Goal: Information Seeking & Learning: Learn about a topic

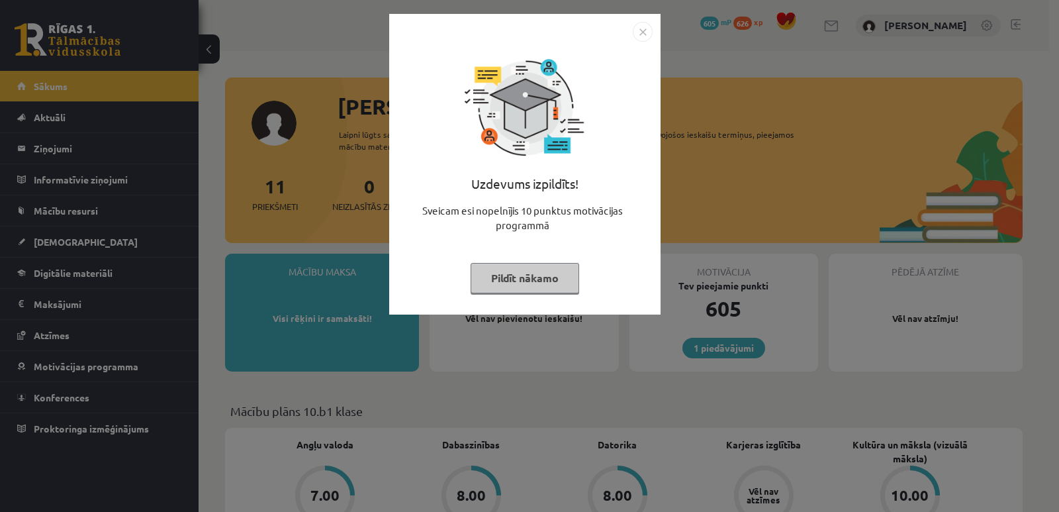
click at [647, 36] on img "Close" at bounding box center [643, 32] width 20 height 20
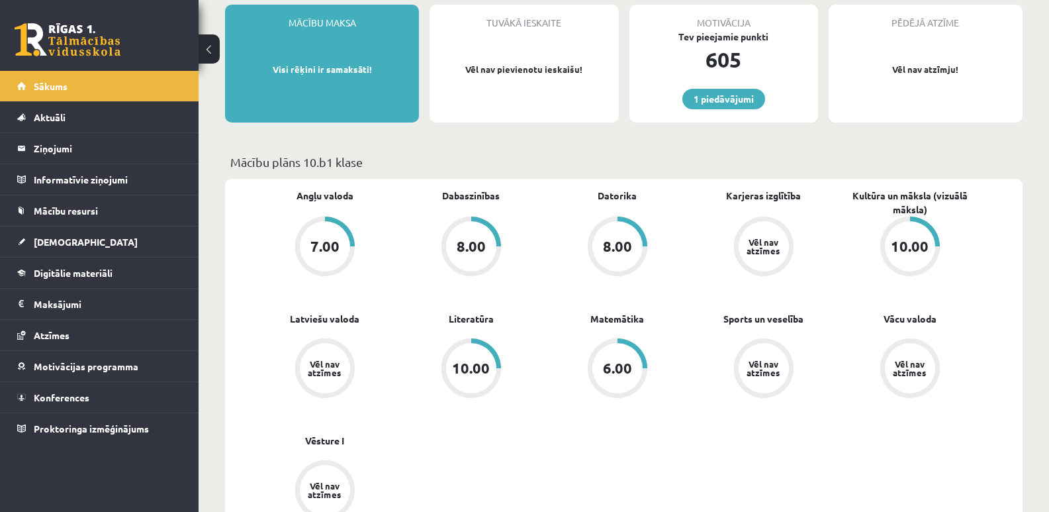
scroll to position [331, 0]
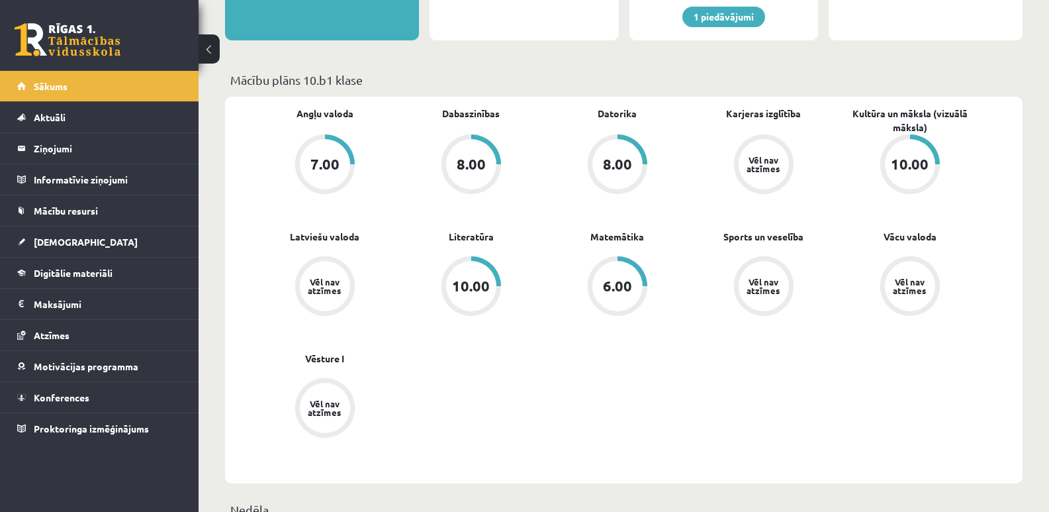
click at [640, 281] on div "6.00" at bounding box center [617, 286] width 50 height 50
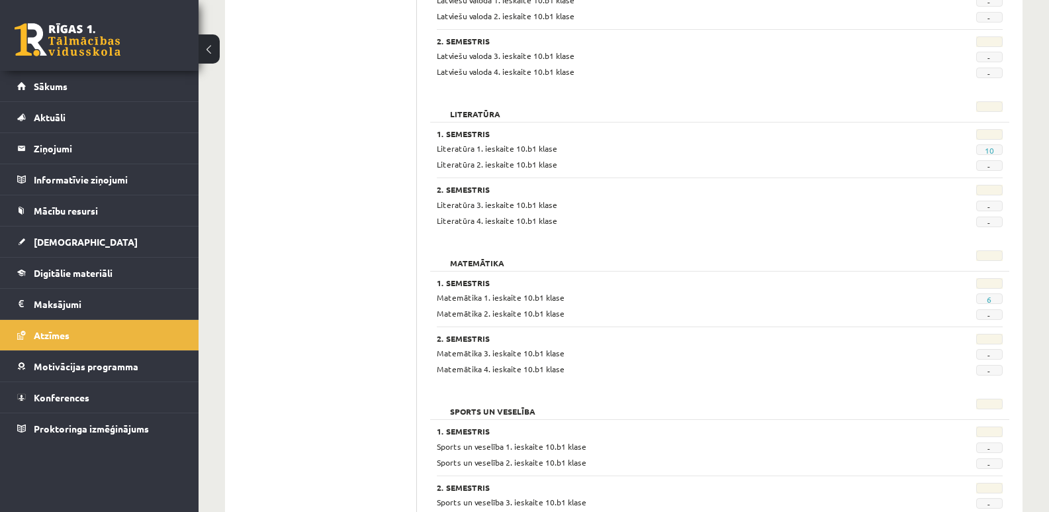
scroll to position [993, 0]
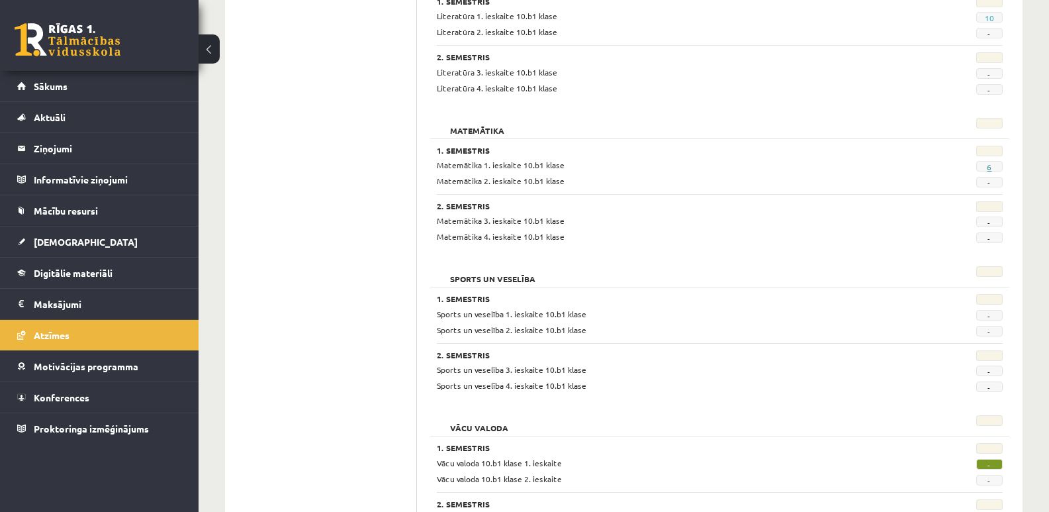
click at [988, 167] on link "6" at bounding box center [989, 166] width 5 height 11
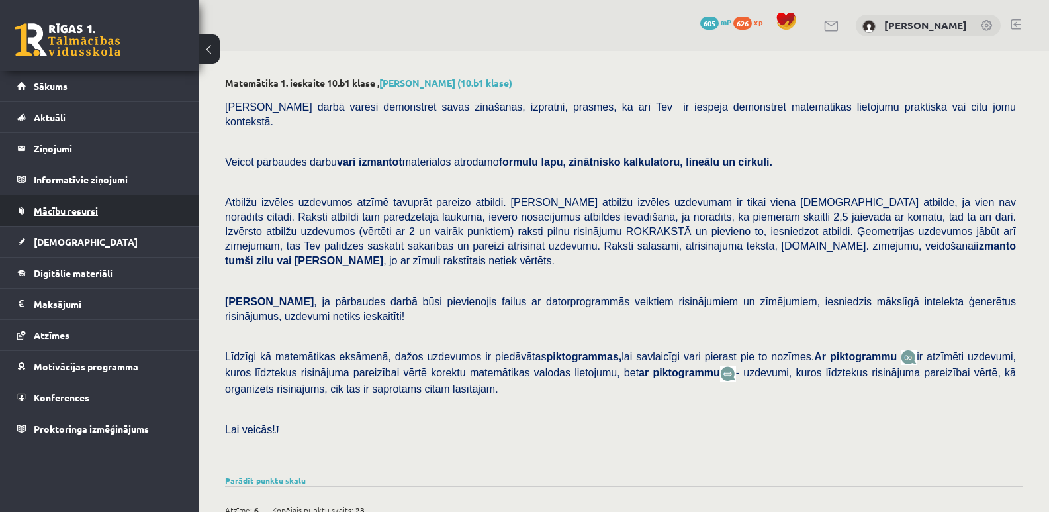
click at [56, 213] on span "Mācību resursi" at bounding box center [66, 210] width 64 height 12
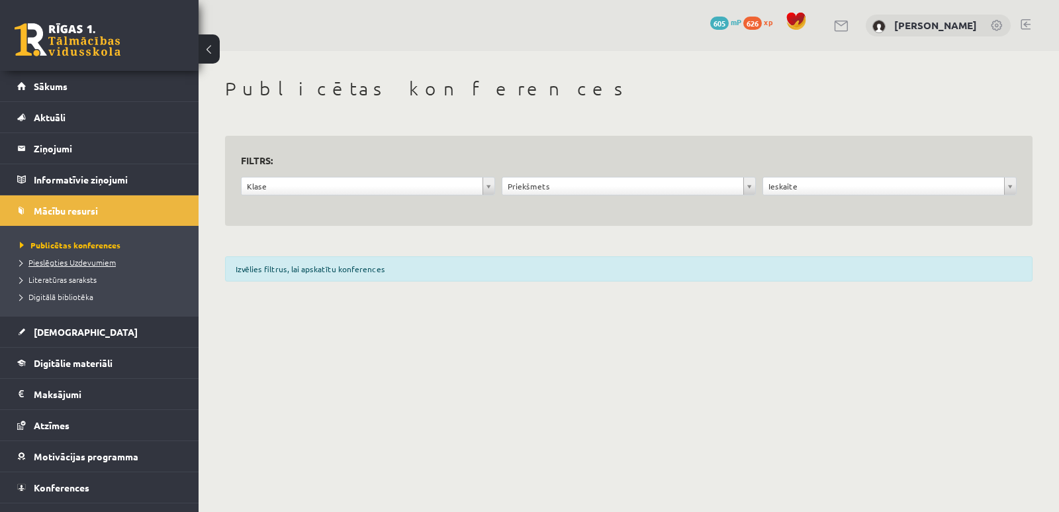
click at [80, 264] on span "Pieslēgties Uzdevumiem" at bounding box center [68, 262] width 96 height 11
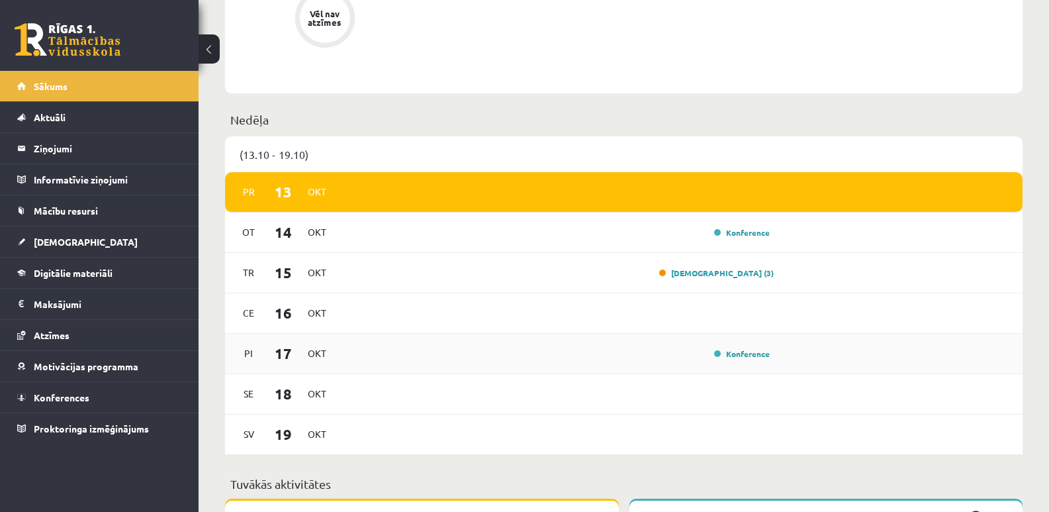
scroll to position [728, 0]
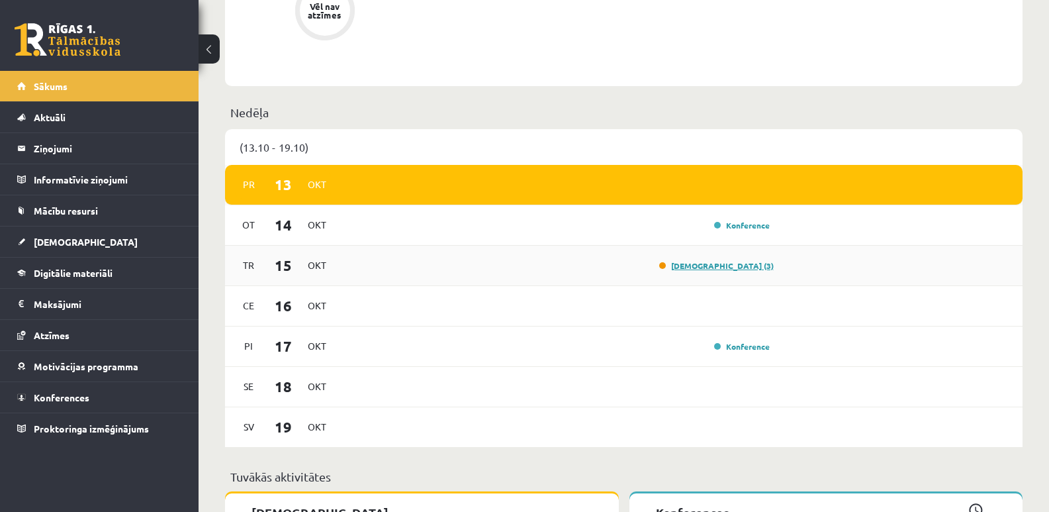
click at [736, 268] on link "[DEMOGRAPHIC_DATA] (3)" at bounding box center [716, 265] width 114 height 11
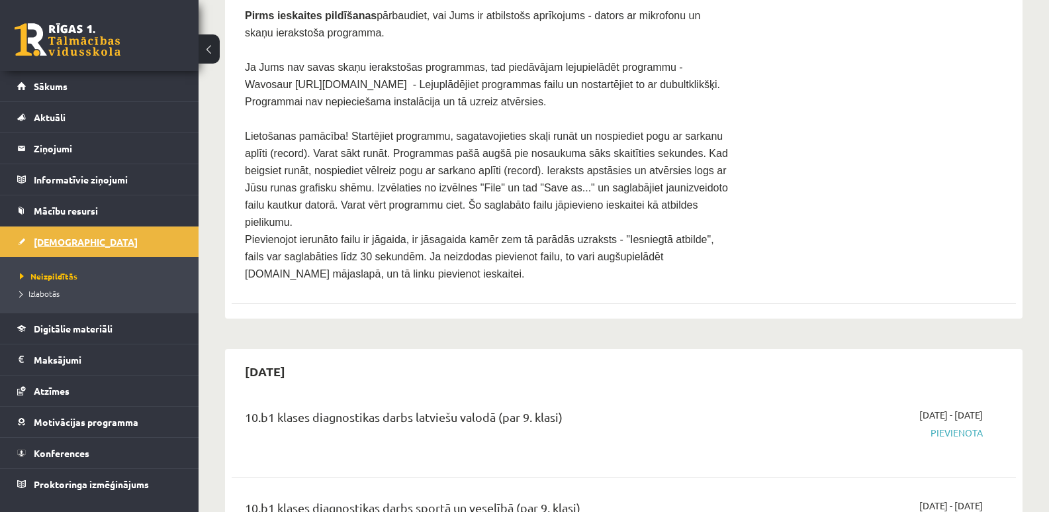
scroll to position [265, 0]
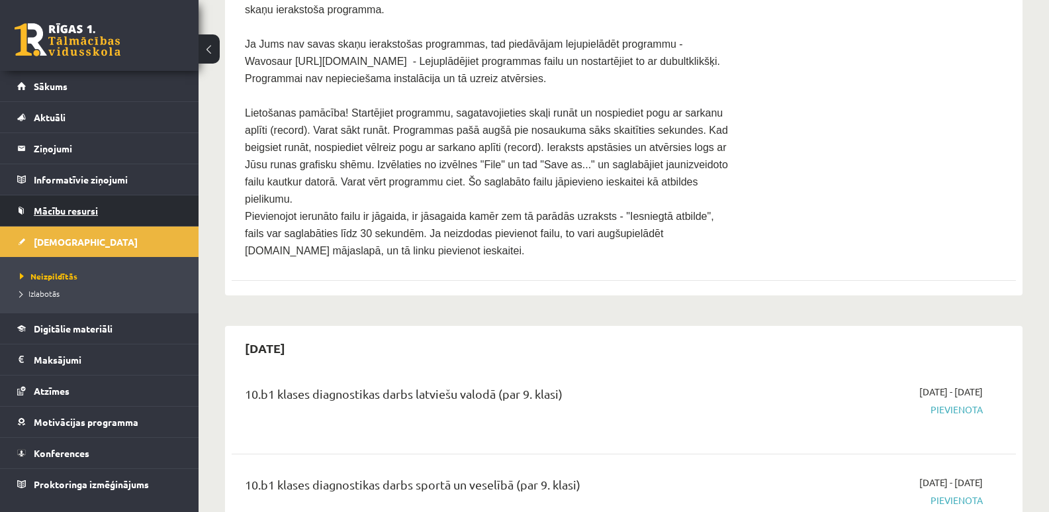
click at [46, 214] on span "Mācību resursi" at bounding box center [66, 210] width 64 height 12
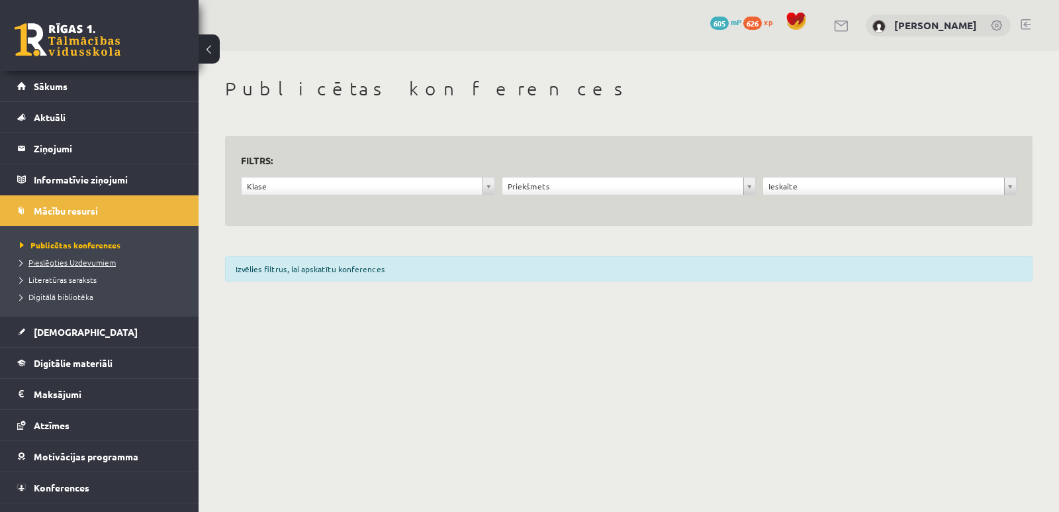
click at [72, 259] on span "Pieslēgties Uzdevumiem" at bounding box center [68, 262] width 96 height 11
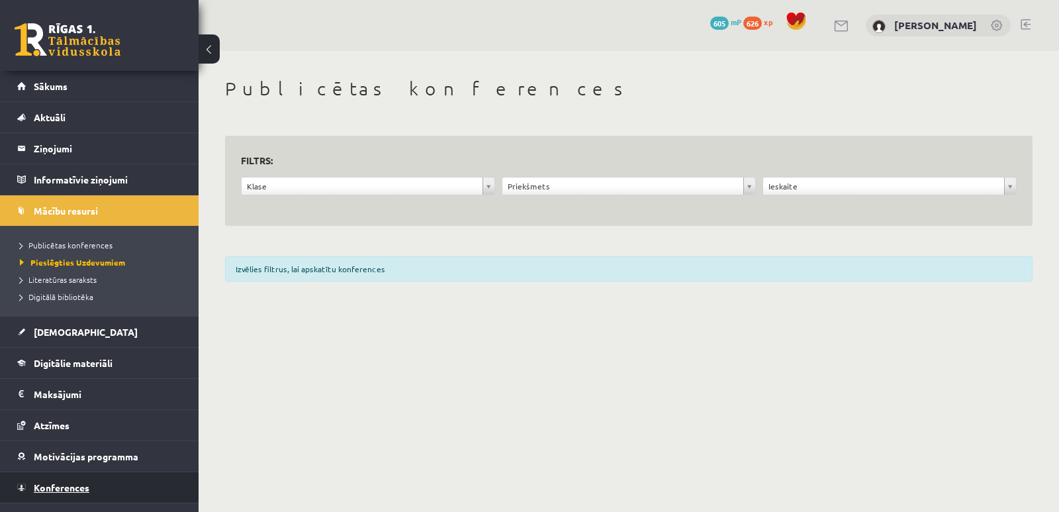
click at [81, 485] on span "Konferences" at bounding box center [62, 487] width 56 height 12
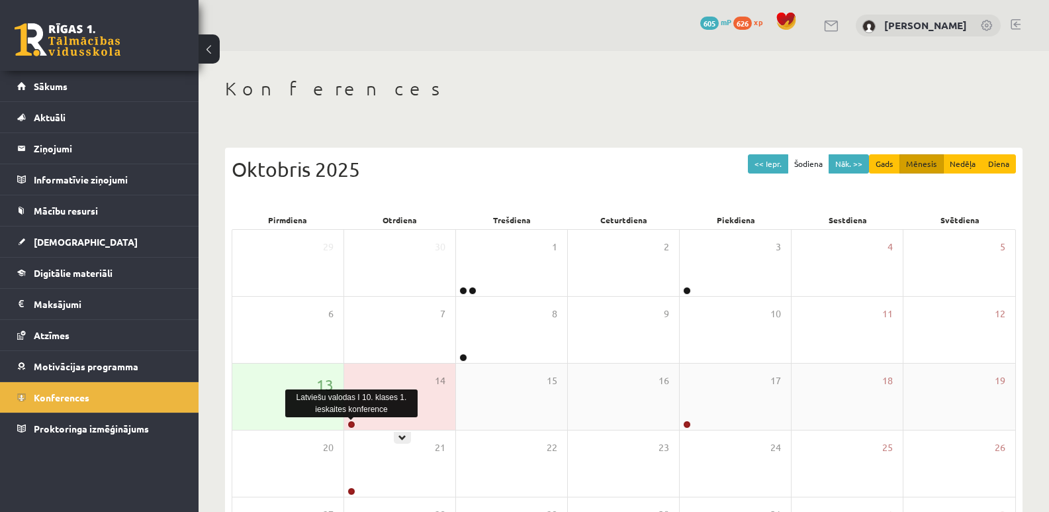
click at [351, 424] on link at bounding box center [351, 424] width 8 height 8
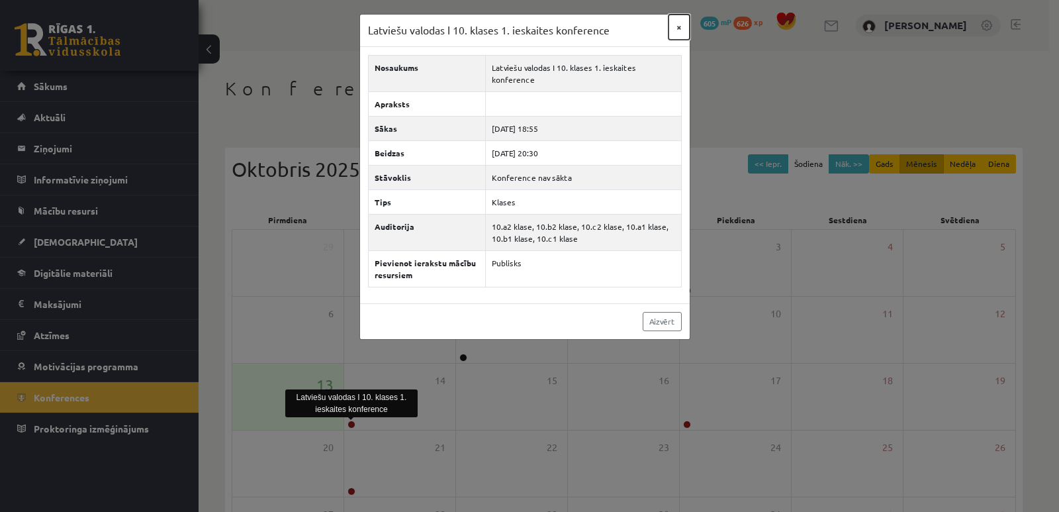
click at [675, 24] on button "×" at bounding box center [678, 27] width 21 height 25
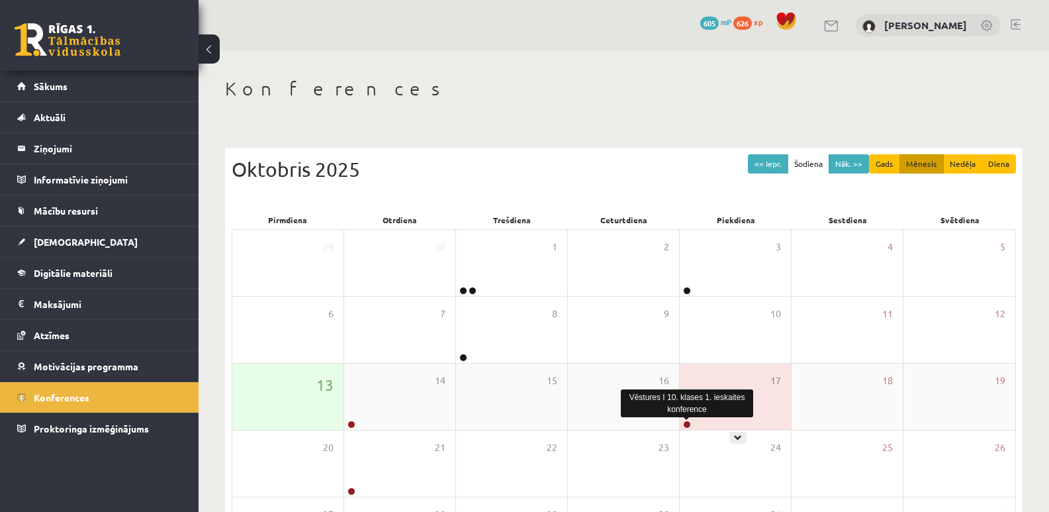
click at [688, 424] on link at bounding box center [687, 424] width 8 height 8
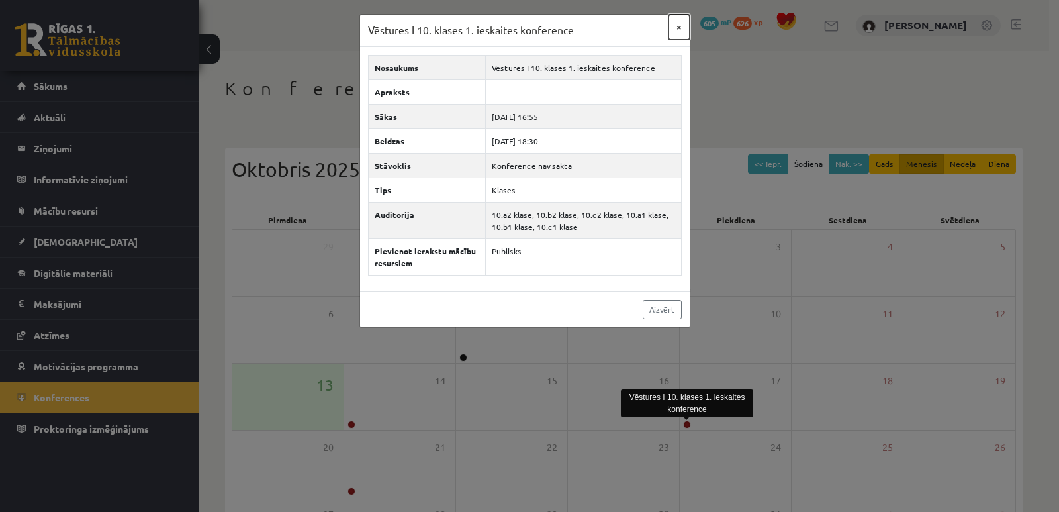
click at [677, 28] on button "×" at bounding box center [678, 27] width 21 height 25
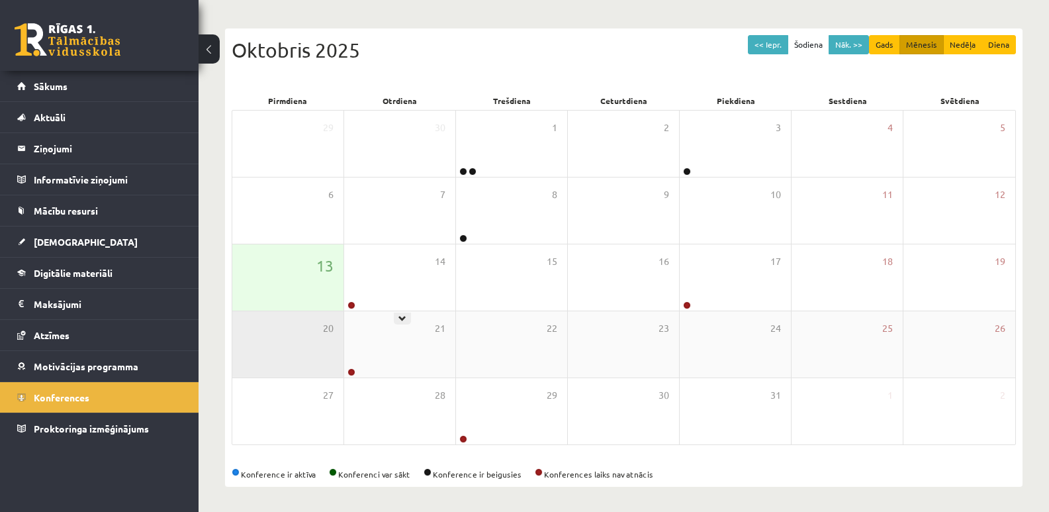
scroll to position [121, 0]
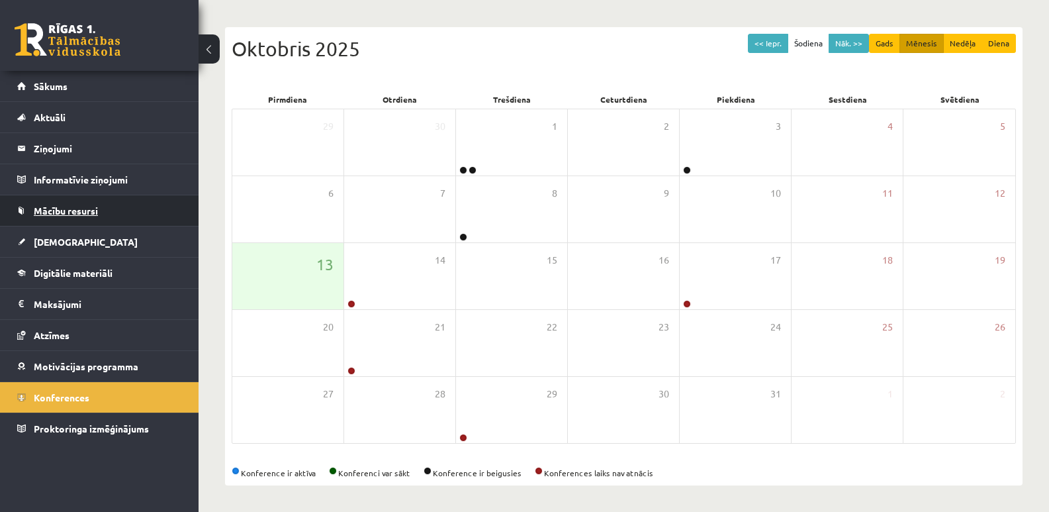
click at [56, 203] on link "Mācību resursi" at bounding box center [99, 210] width 165 height 30
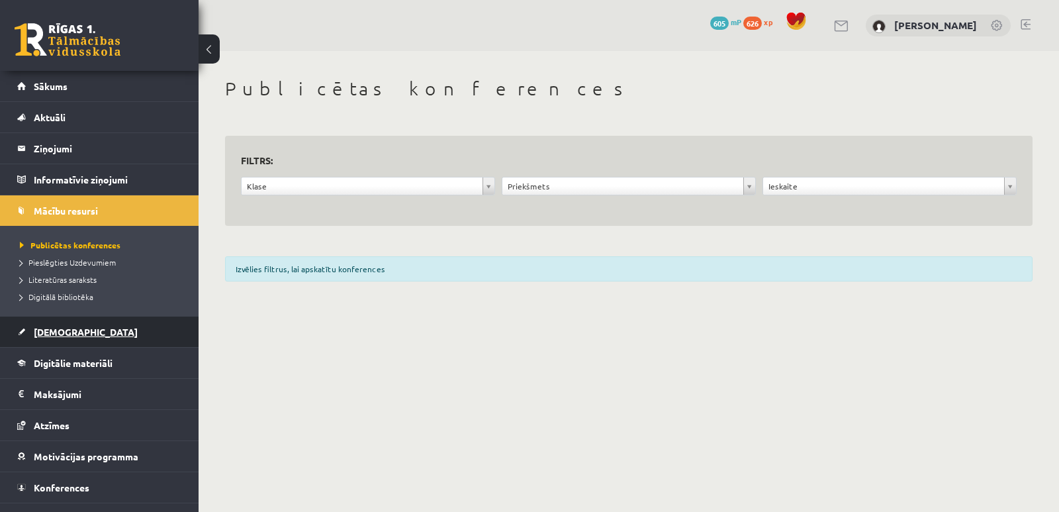
click at [60, 334] on span "[DEMOGRAPHIC_DATA]" at bounding box center [86, 332] width 104 height 12
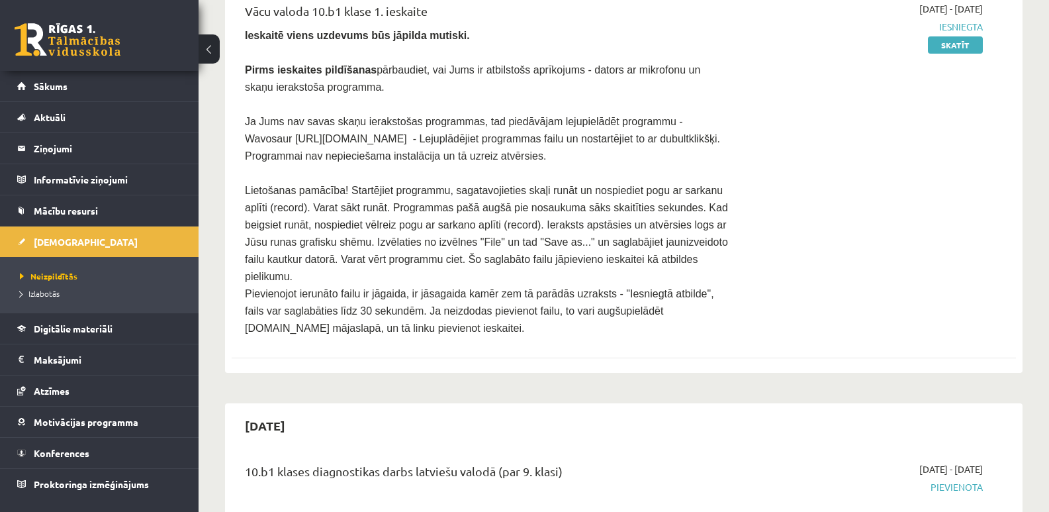
scroll to position [132, 0]
